Goal: Task Accomplishment & Management: Manage account settings

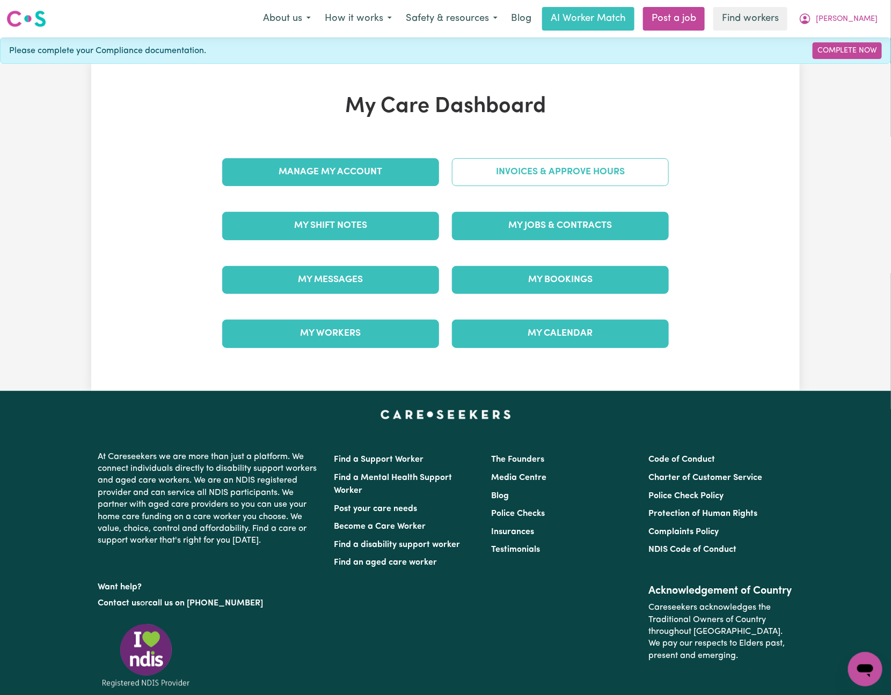
click at [625, 164] on link "Invoices & Approve Hours" at bounding box center [560, 172] width 217 height 28
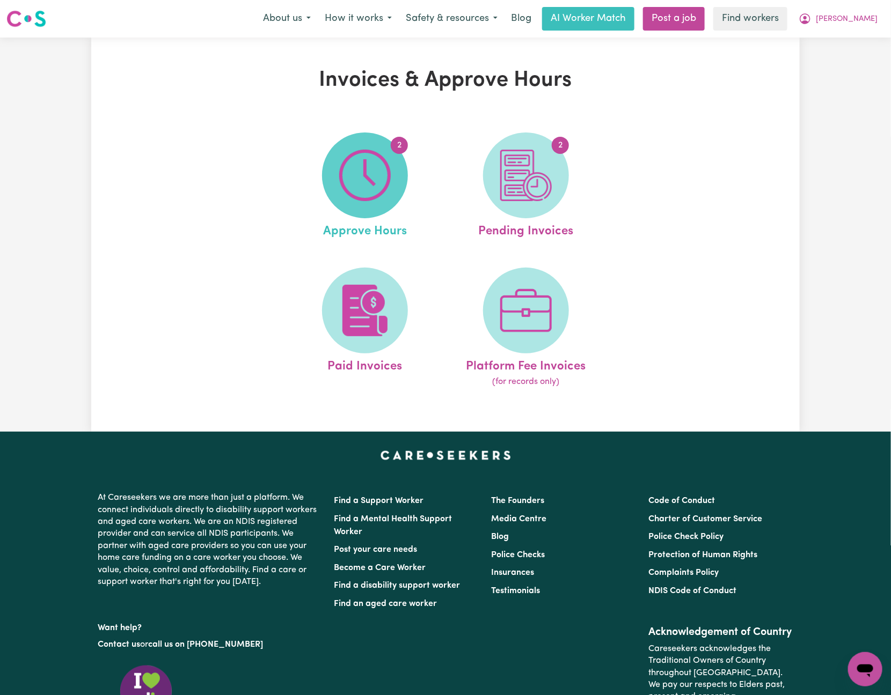
click at [379, 179] on img at bounding box center [364, 175] width 51 height 51
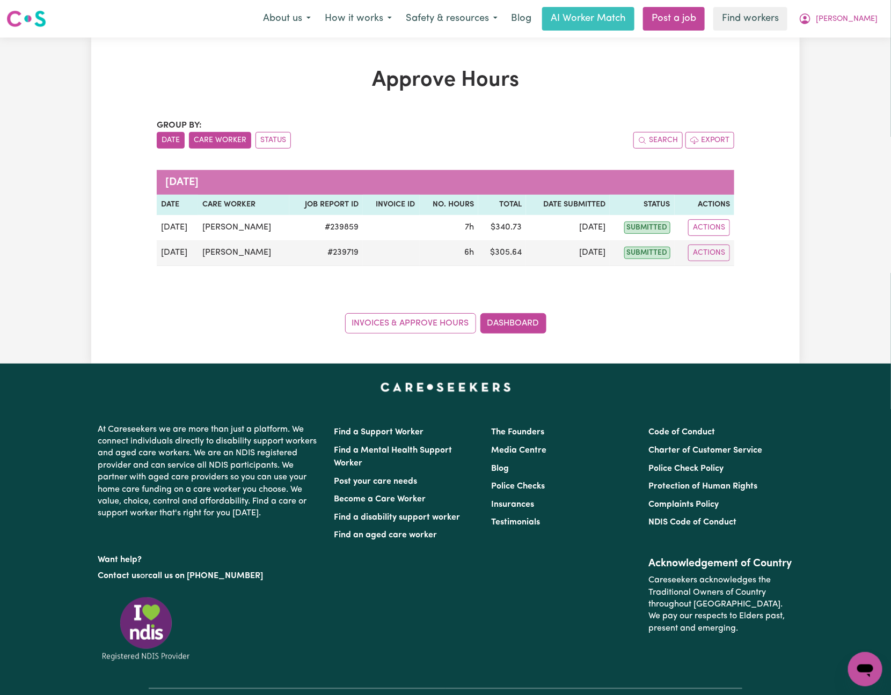
click at [227, 137] on button "Care Worker" at bounding box center [220, 140] width 62 height 17
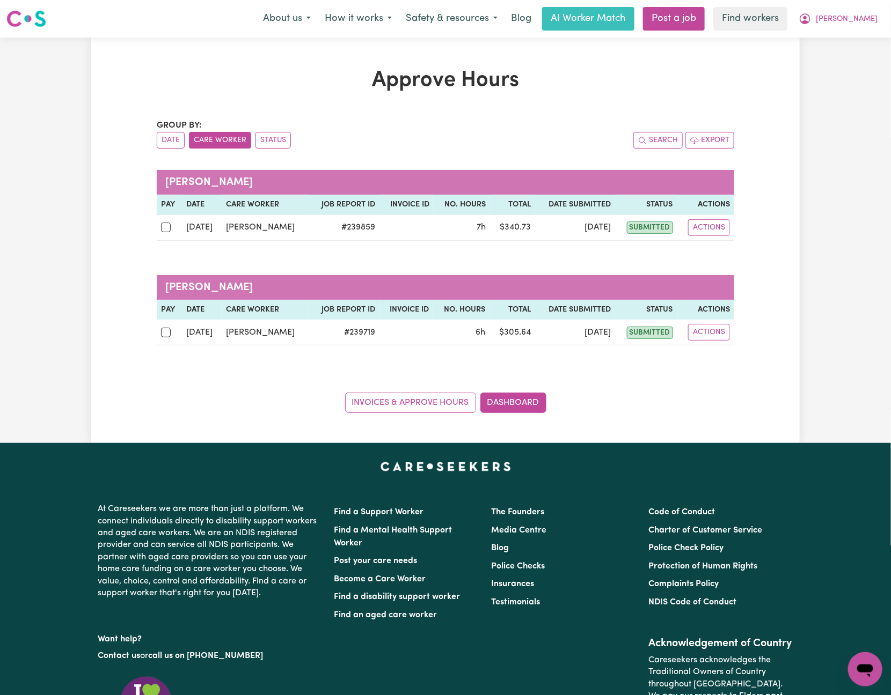
click at [229, 135] on button "Care Worker" at bounding box center [220, 140] width 62 height 17
click at [172, 142] on button "Date" at bounding box center [171, 140] width 28 height 17
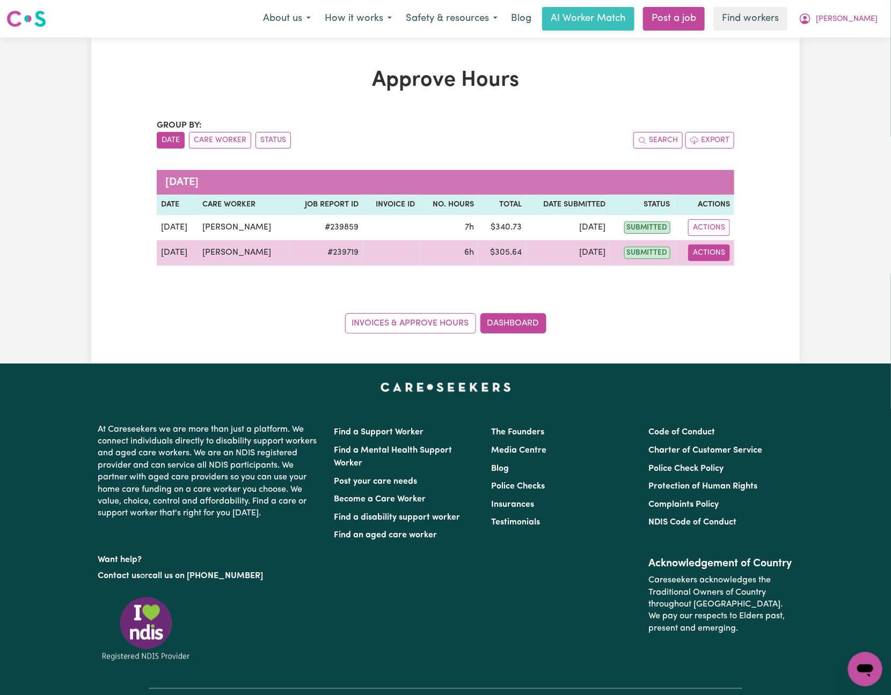
click at [723, 254] on button "Actions" at bounding box center [709, 253] width 42 height 17
click at [735, 282] on link "View Job Report" at bounding box center [730, 278] width 92 height 21
select select "pm"
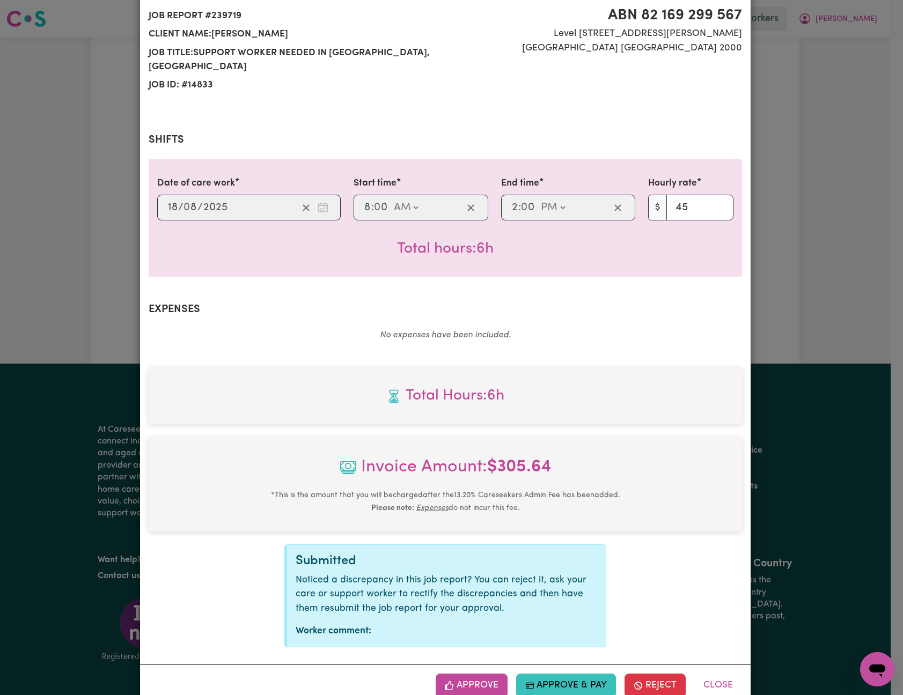
scroll to position [135, 0]
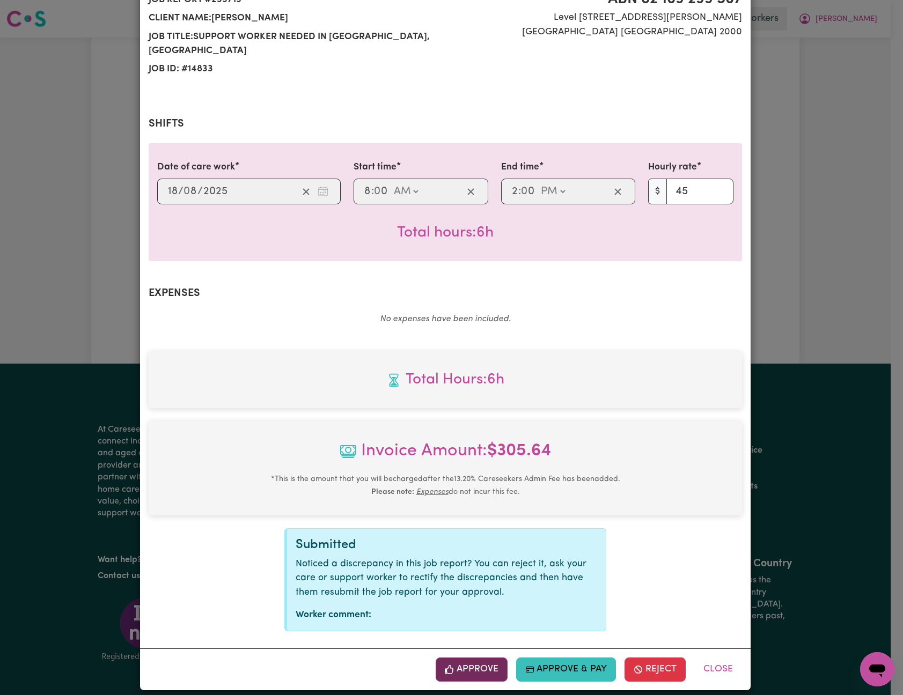
click at [460, 664] on button "Approve" at bounding box center [472, 670] width 72 height 24
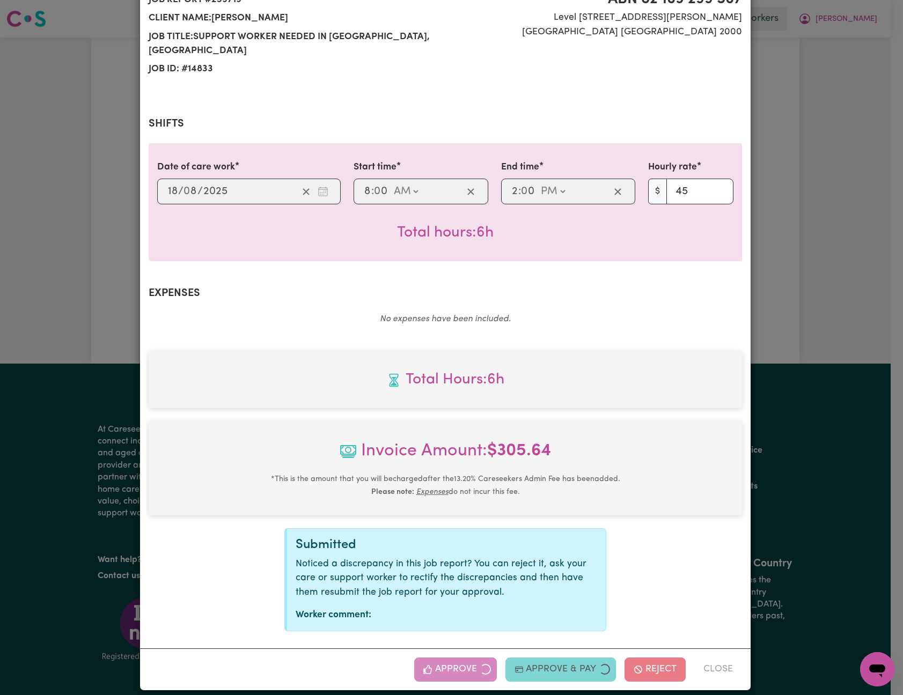
scroll to position [0, 0]
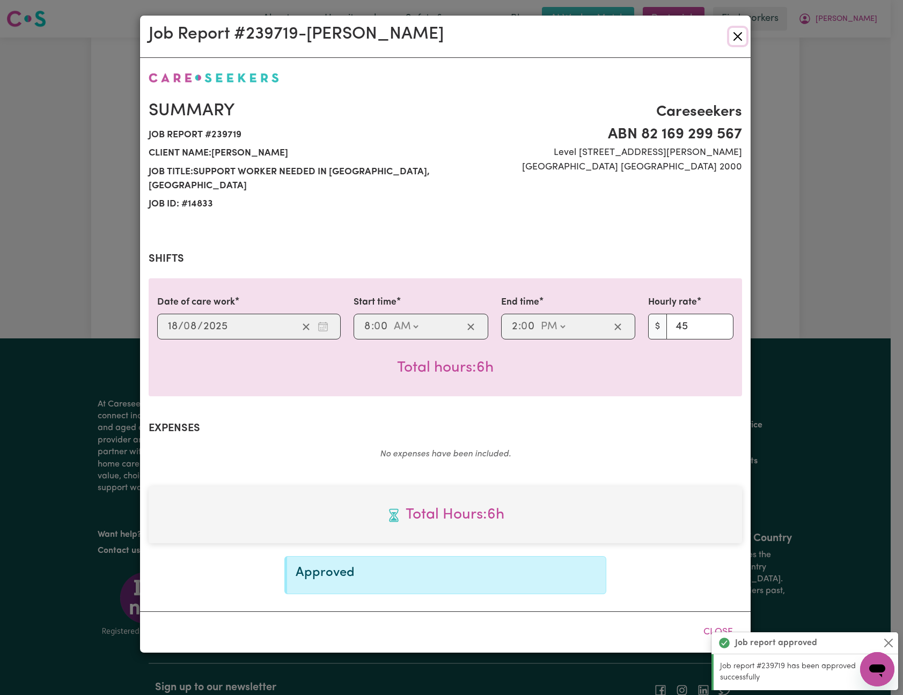
click at [739, 39] on button "Close" at bounding box center [737, 36] width 17 height 17
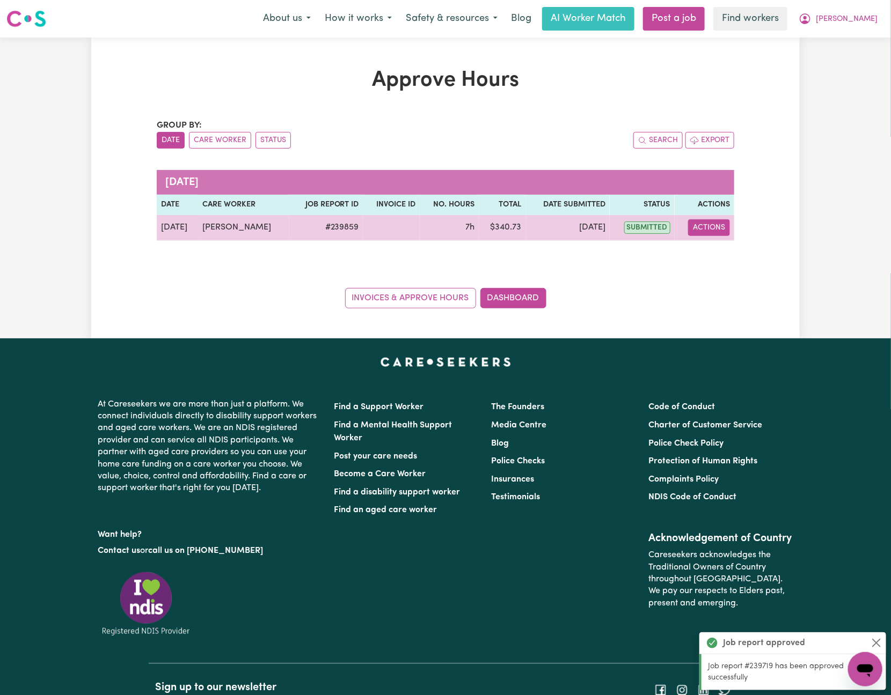
click at [710, 224] on button "Actions" at bounding box center [709, 227] width 42 height 17
click at [734, 262] on link "View Job Report" at bounding box center [736, 252] width 92 height 21
select select "pm"
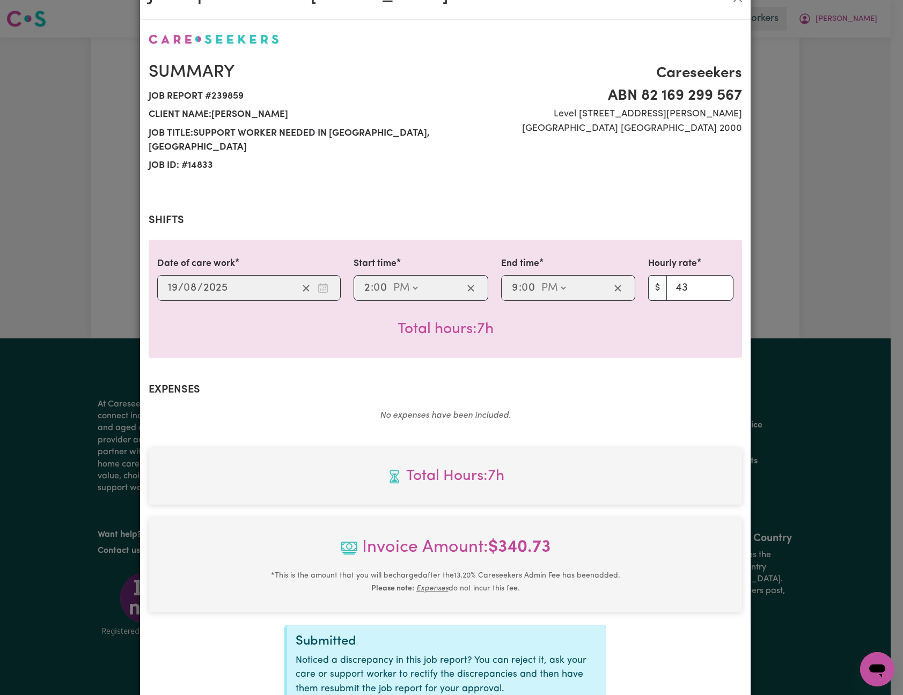
scroll to position [135, 0]
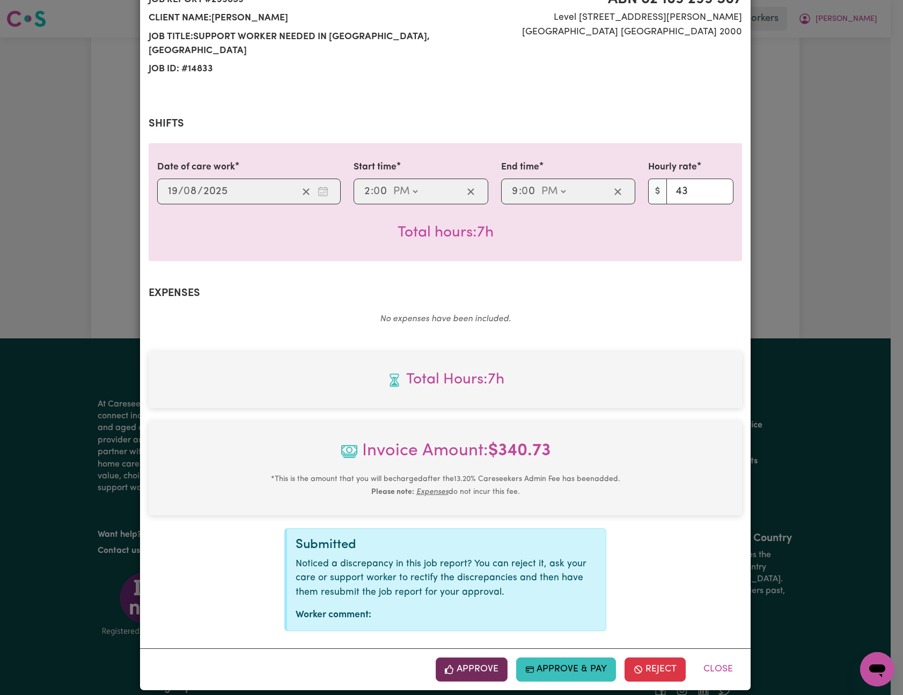
click at [466, 661] on button "Approve" at bounding box center [472, 670] width 72 height 24
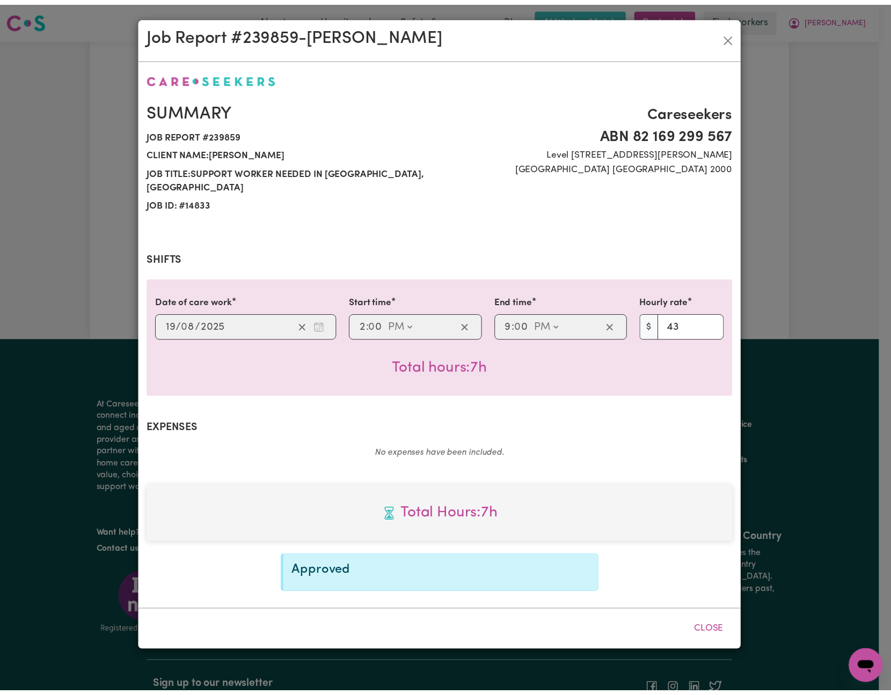
scroll to position [0, 0]
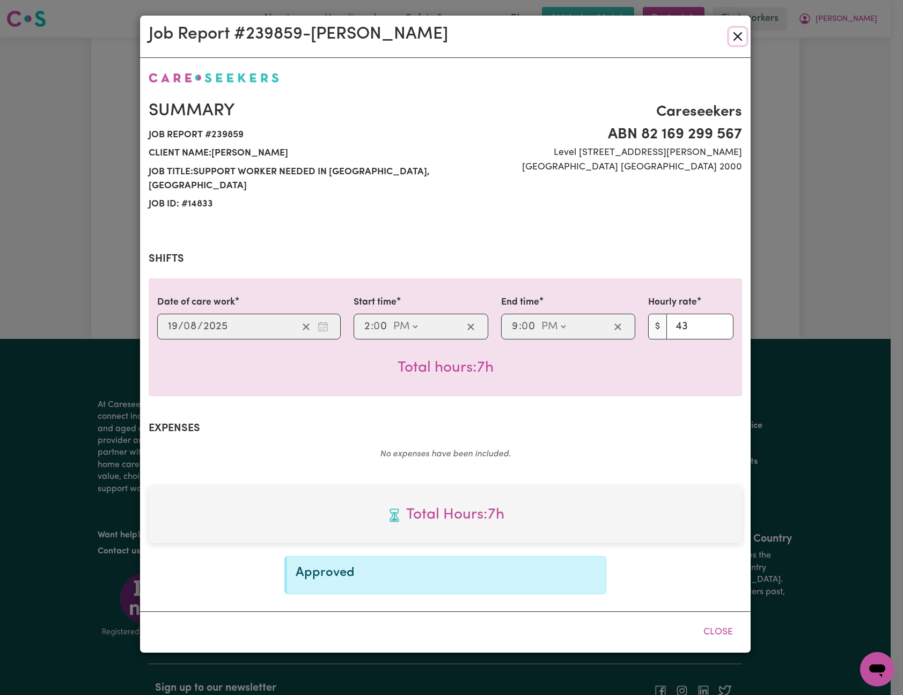
click at [735, 34] on button "Close" at bounding box center [737, 36] width 17 height 17
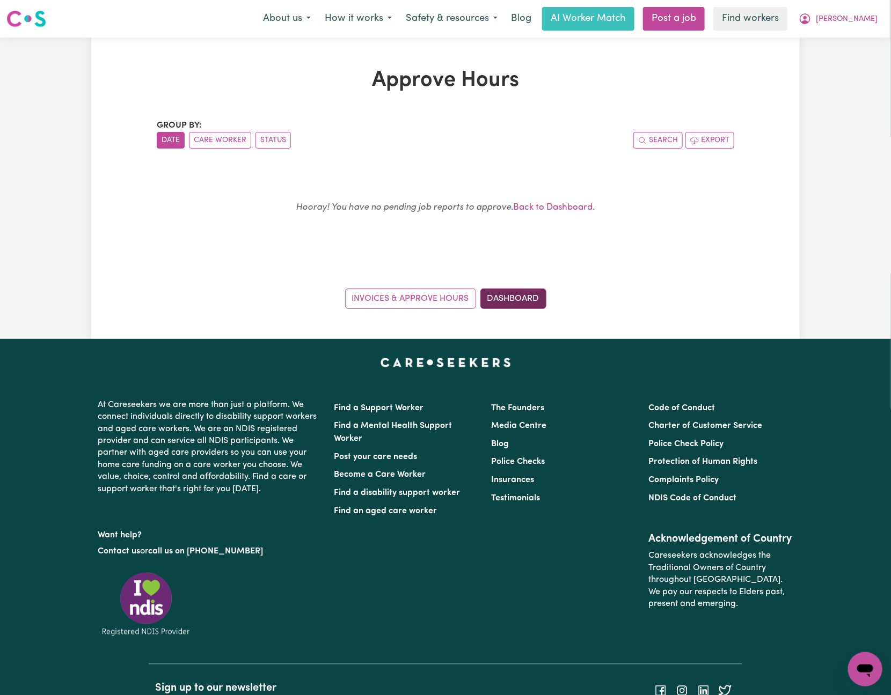
click at [515, 298] on link "Dashboard" at bounding box center [513, 299] width 66 height 20
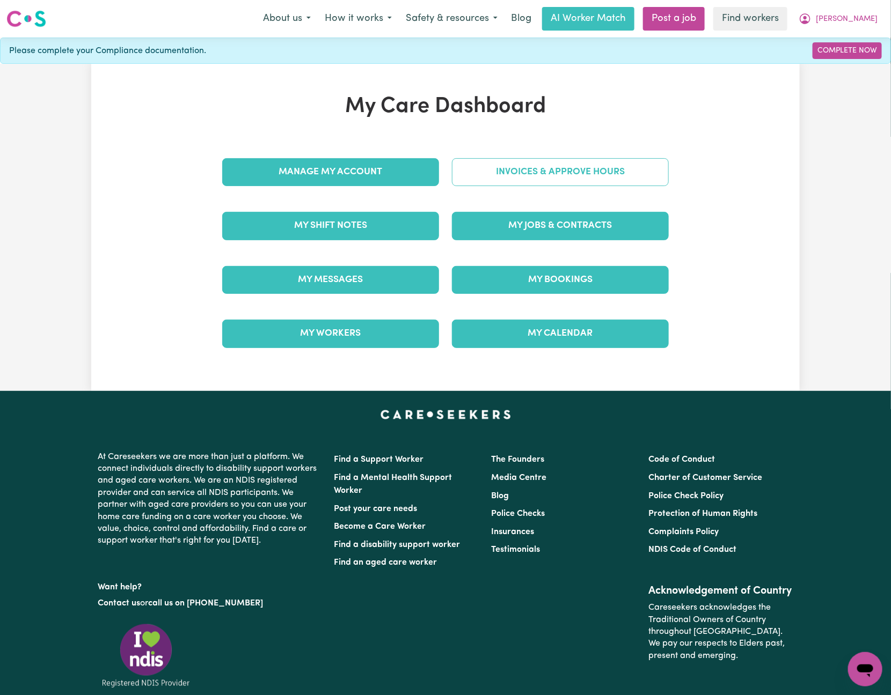
click at [626, 180] on link "Invoices & Approve Hours" at bounding box center [560, 172] width 217 height 28
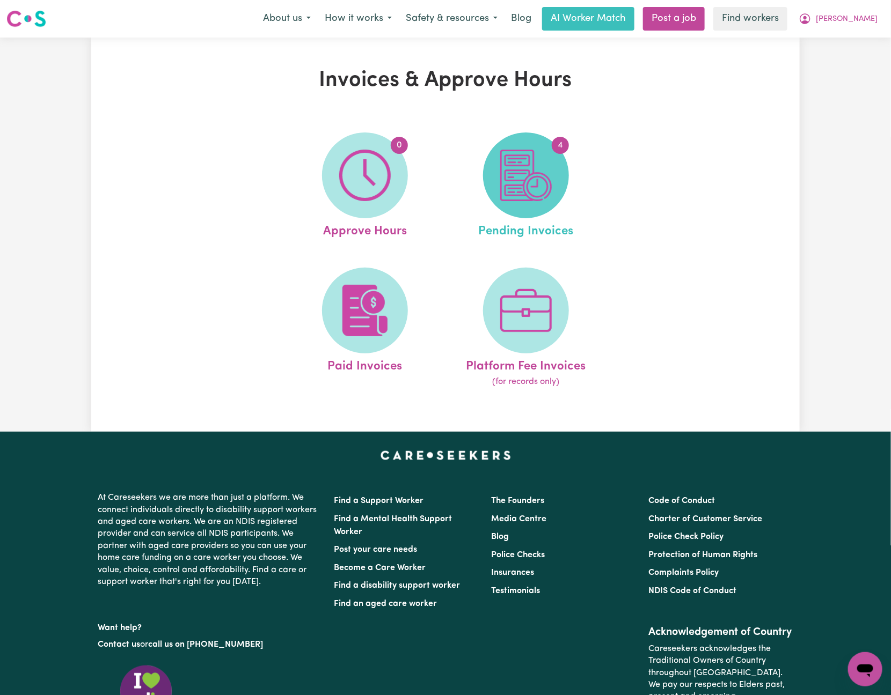
click at [562, 170] on span "4" at bounding box center [526, 176] width 86 height 86
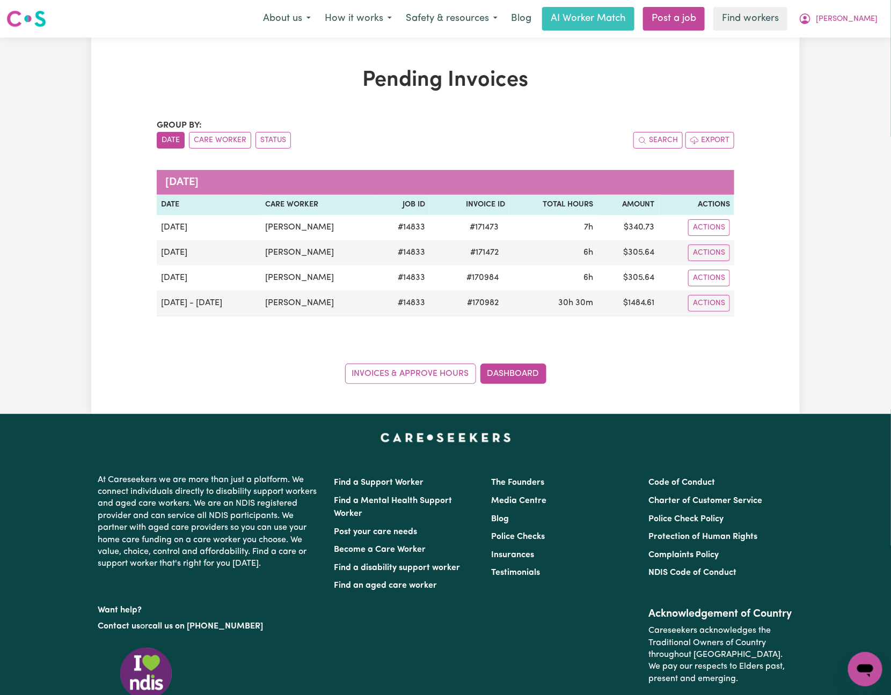
click at [190, 375] on div "Invoices & Approve Hours Dashboard" at bounding box center [445, 367] width 577 height 33
click at [256, 354] on div "Invoices & Approve Hours Dashboard" at bounding box center [445, 367] width 577 height 33
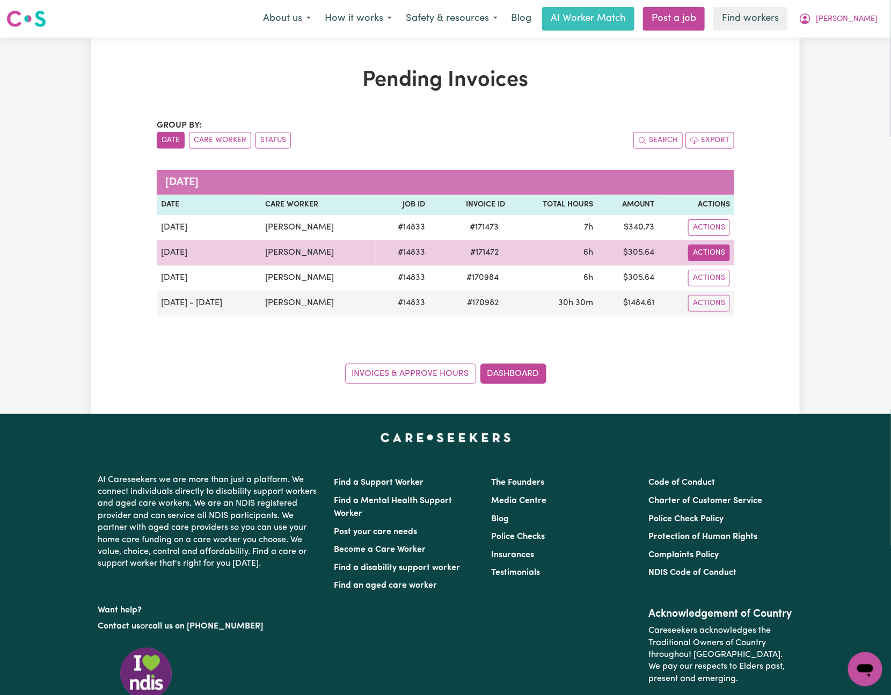
drag, startPoint x: 712, startPoint y: 252, endPoint x: 717, endPoint y: 262, distance: 11.8
click at [712, 236] on button "Actions" at bounding box center [709, 227] width 42 height 17
click at [727, 274] on link "Download Invoice" at bounding box center [730, 278] width 98 height 21
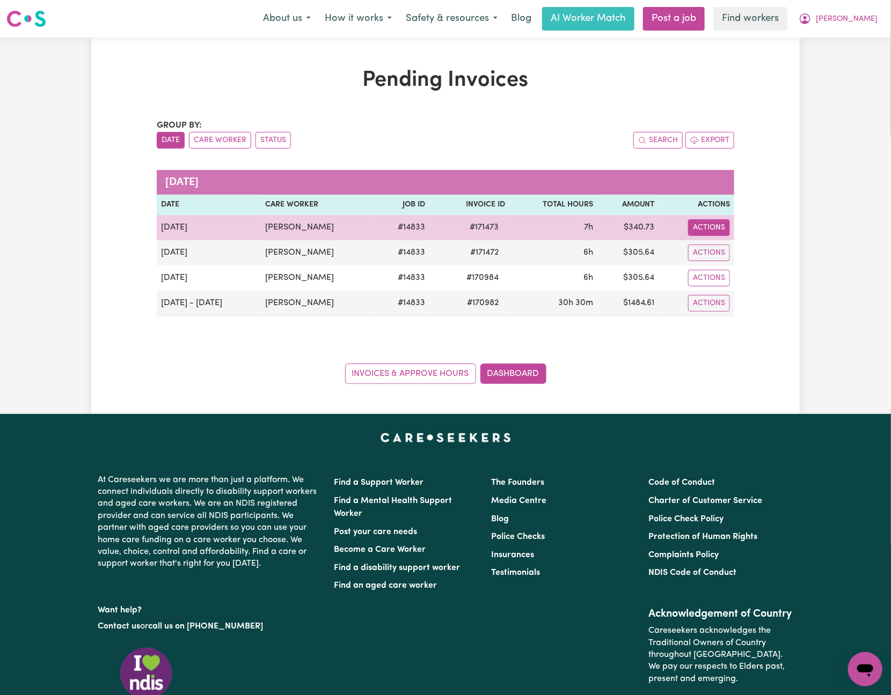
click at [710, 230] on button "Actions" at bounding box center [709, 227] width 42 height 17
click at [730, 249] on link "Download Invoice" at bounding box center [730, 252] width 98 height 21
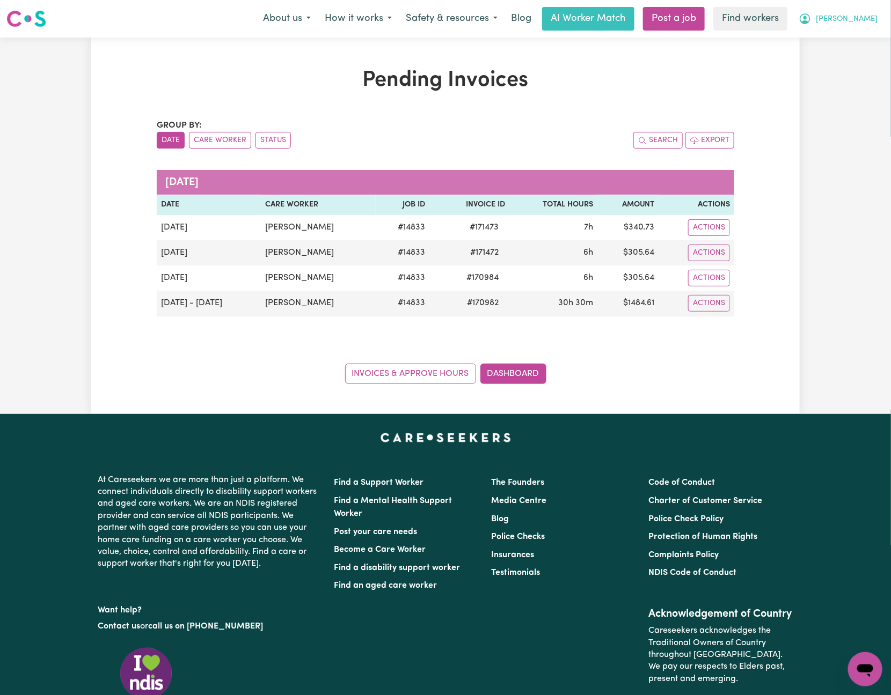
click at [811, 14] on icon "My Account" at bounding box center [804, 18] width 13 height 13
click at [842, 58] on link "Logout" at bounding box center [841, 61] width 85 height 20
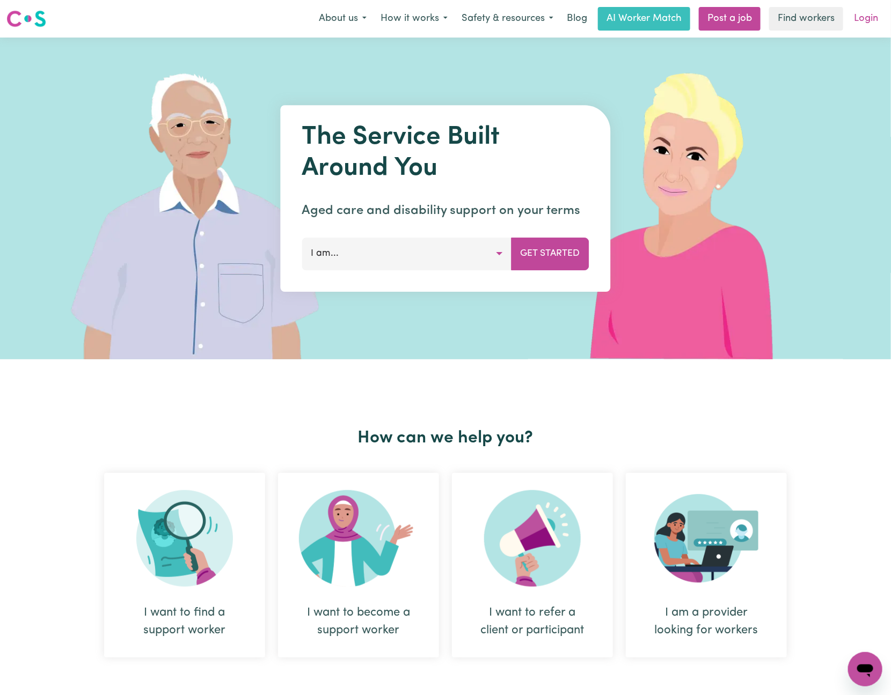
click at [859, 19] on link "Login" at bounding box center [865, 19] width 37 height 24
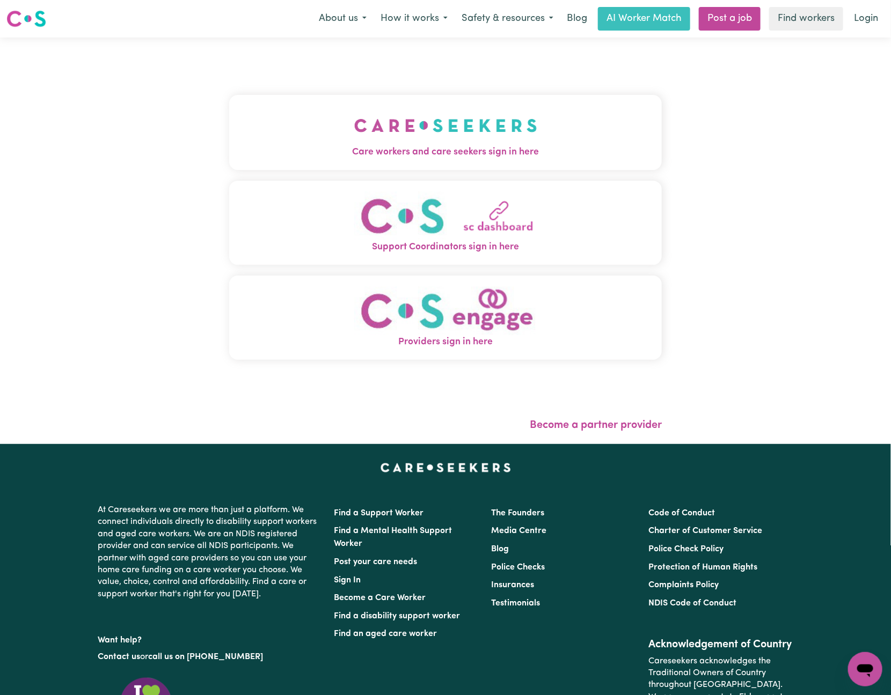
click at [343, 154] on span "Care workers and care seekers sign in here" at bounding box center [445, 152] width 432 height 14
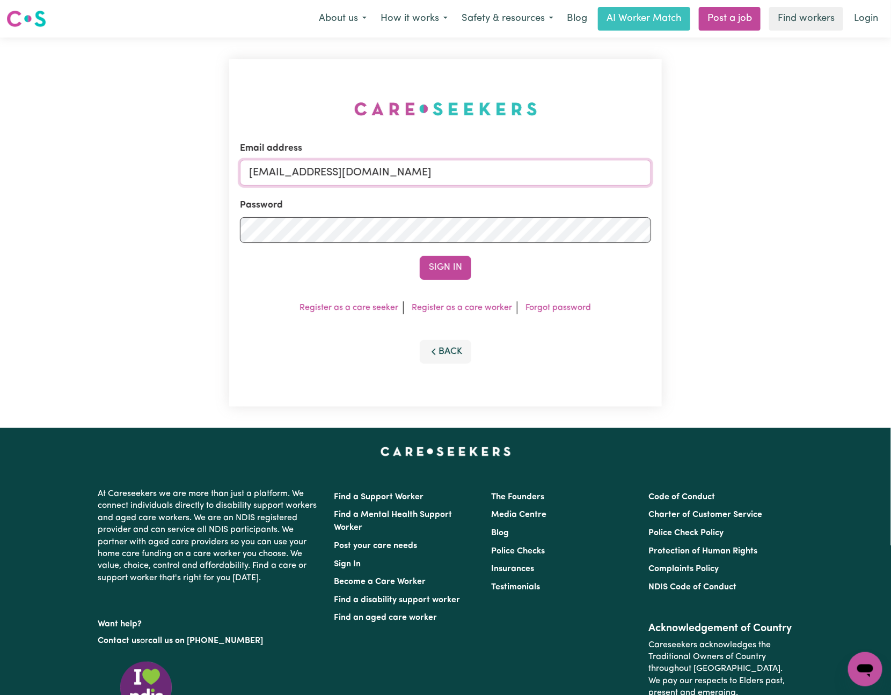
drag, startPoint x: 304, startPoint y: 168, endPoint x: 753, endPoint y: 173, distance: 449.0
click at [753, 173] on div "Email address [EMAIL_ADDRESS][DOMAIN_NAME] Password Sign In Register as a care …" at bounding box center [445, 233] width 891 height 391
paste input "AvaINC"
type input "[EMAIL_ADDRESS][DOMAIN_NAME]"
click at [420, 256] on button "Sign In" at bounding box center [445, 268] width 51 height 24
